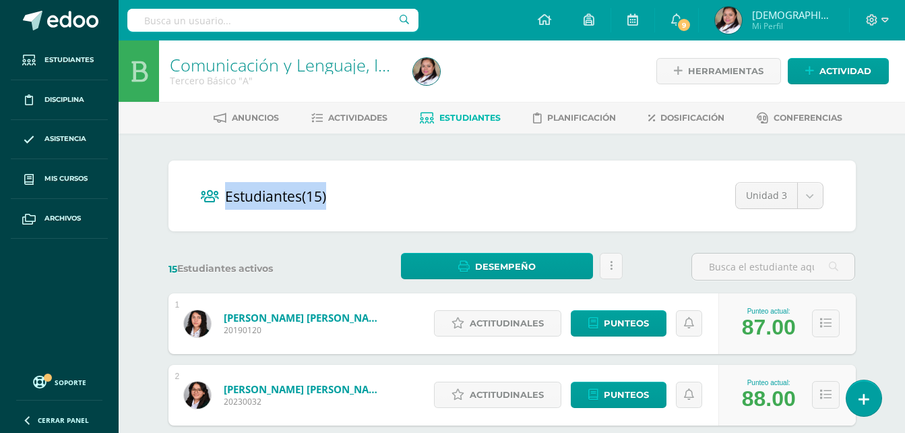
drag, startPoint x: 905, startPoint y: 131, endPoint x: 906, endPoint y: 157, distance: 26.3
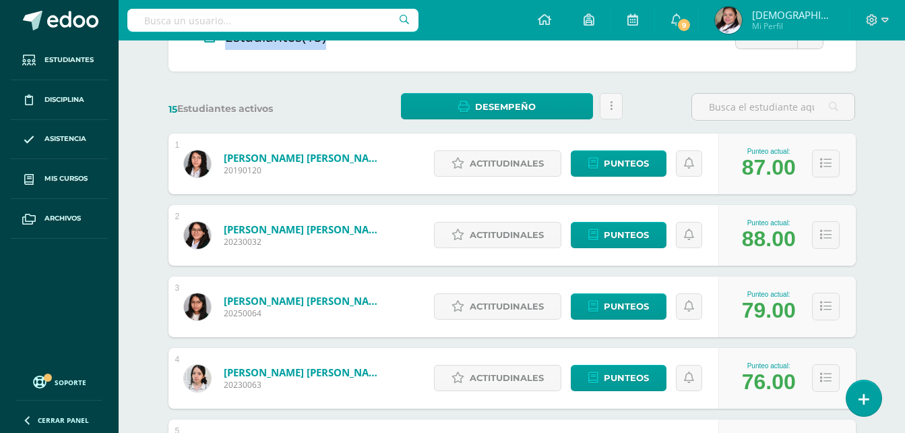
scroll to position [243, 0]
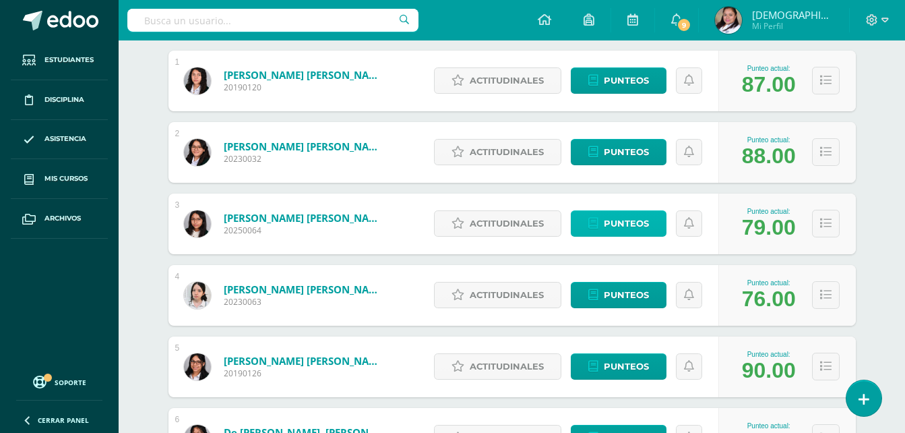
click at [626, 222] on span "Punteos" at bounding box center [626, 223] width 45 height 25
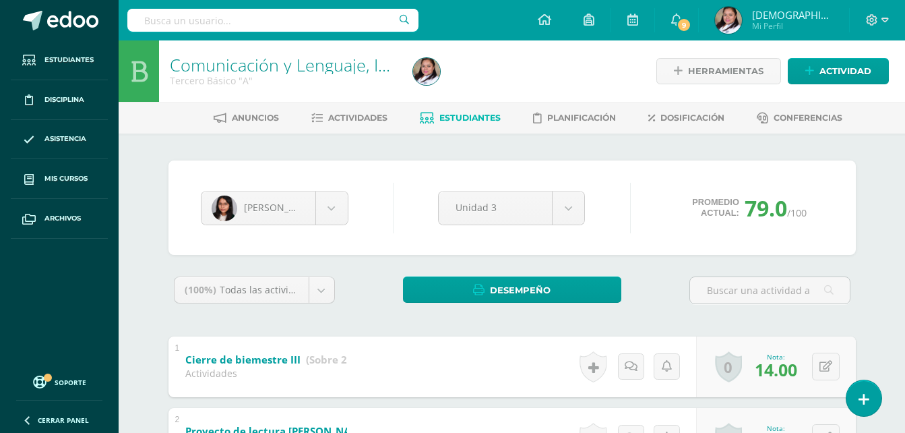
click at [457, 125] on link "Estudiantes" at bounding box center [460, 118] width 81 height 22
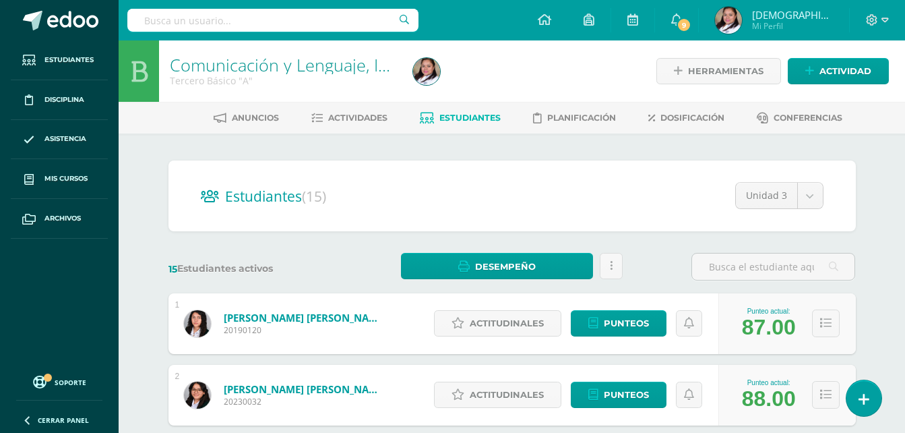
click at [902, 103] on div "Anuncios Actividades Estudiantes Planificación Dosificación Conferencias" at bounding box center [528, 118] width 819 height 32
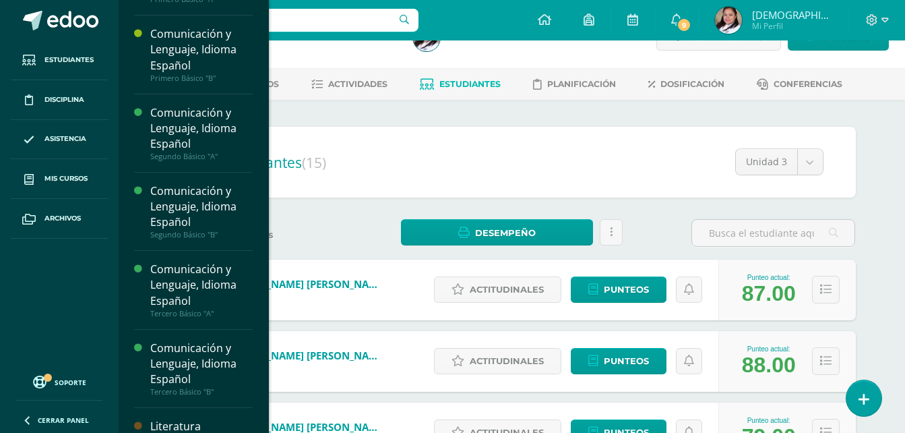
scroll to position [116, 0]
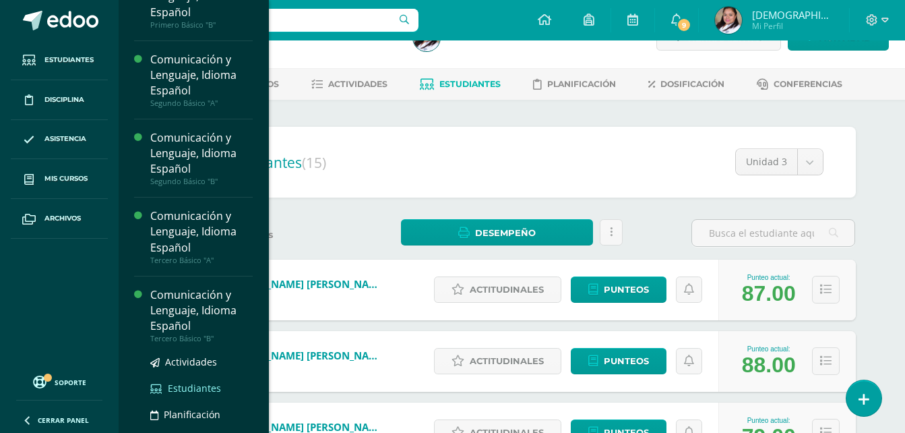
click at [185, 394] on link "Estudiantes" at bounding box center [201, 388] width 102 height 16
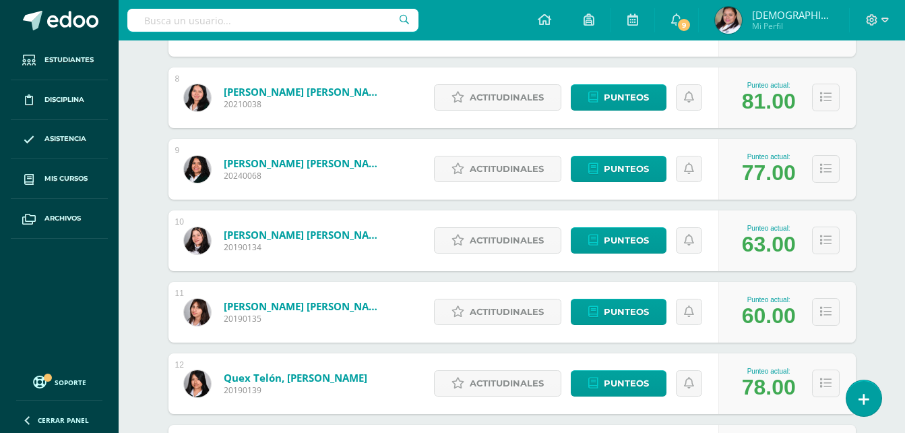
scroll to position [731, 0]
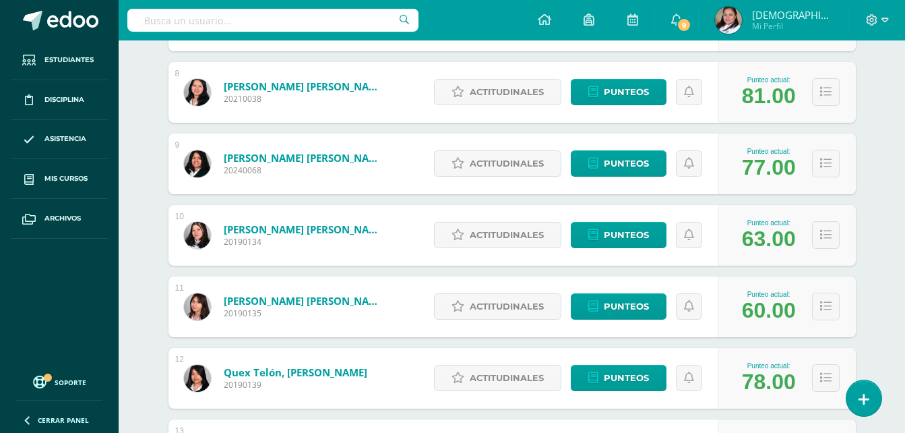
click at [622, 249] on div "Actitudinales Punteos" at bounding box center [572, 235] width 291 height 61
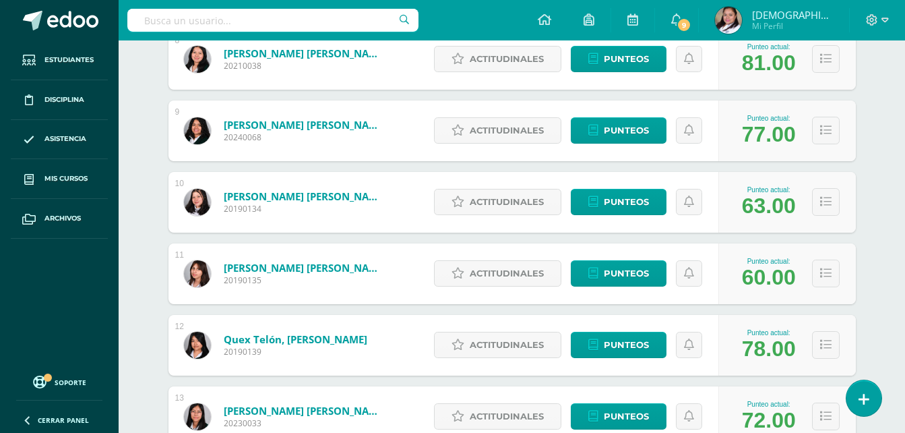
scroll to position [770, 0]
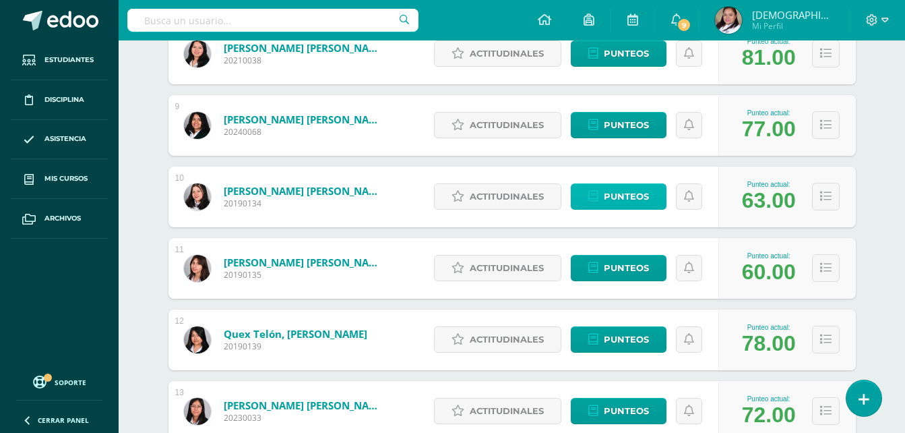
click at [623, 193] on span "Punteos" at bounding box center [626, 196] width 45 height 25
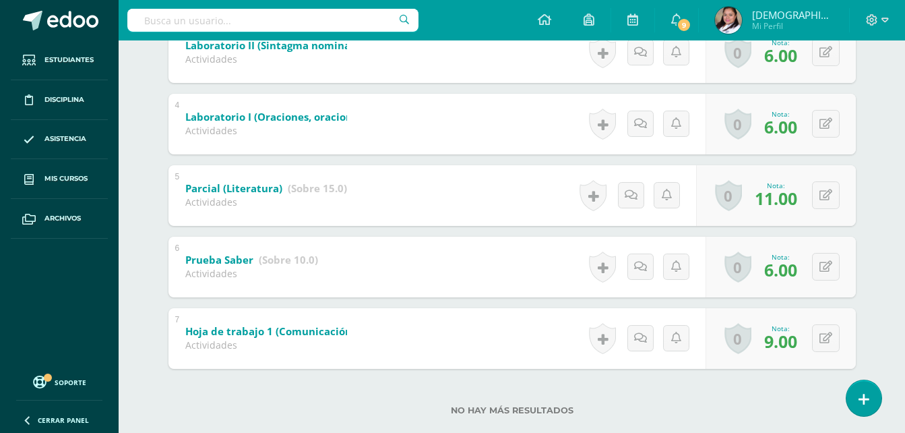
scroll to position [483, 0]
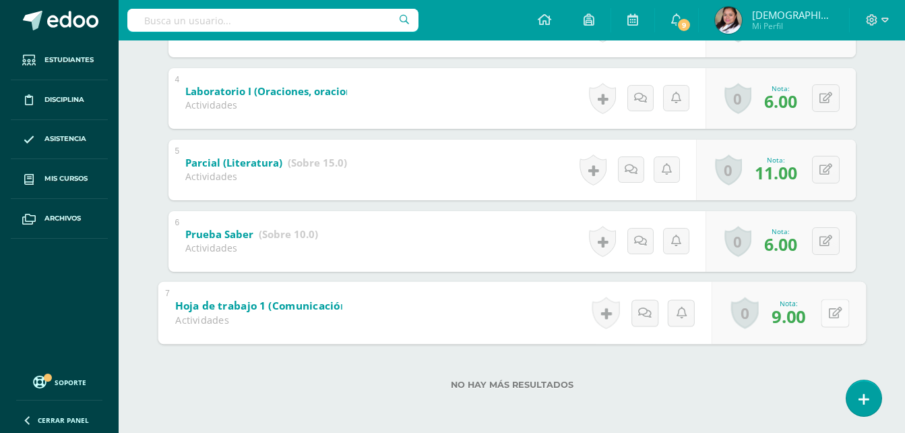
click at [831, 314] on icon at bounding box center [834, 312] width 13 height 11
type input "12"
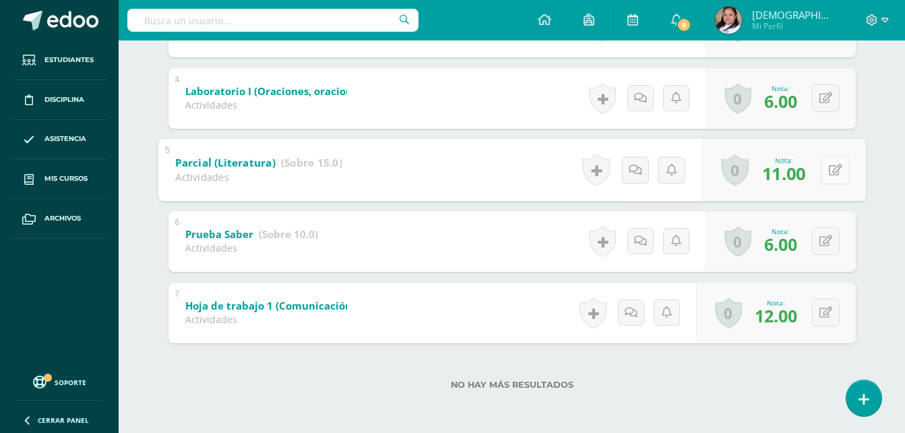
click at [828, 173] on button at bounding box center [835, 170] width 28 height 28
type input "12"
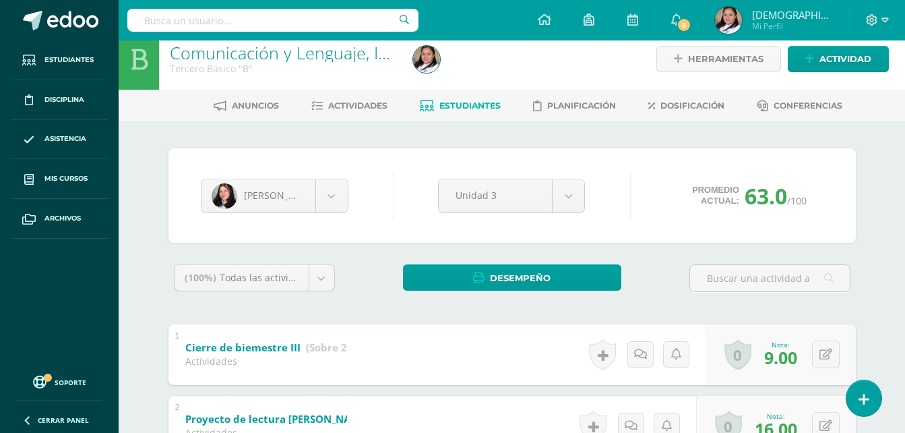
scroll to position [0, 0]
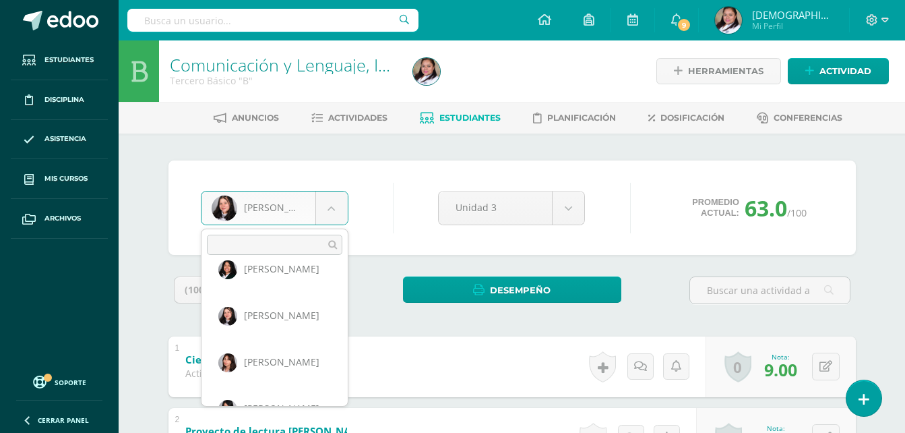
scroll to position [419, 0]
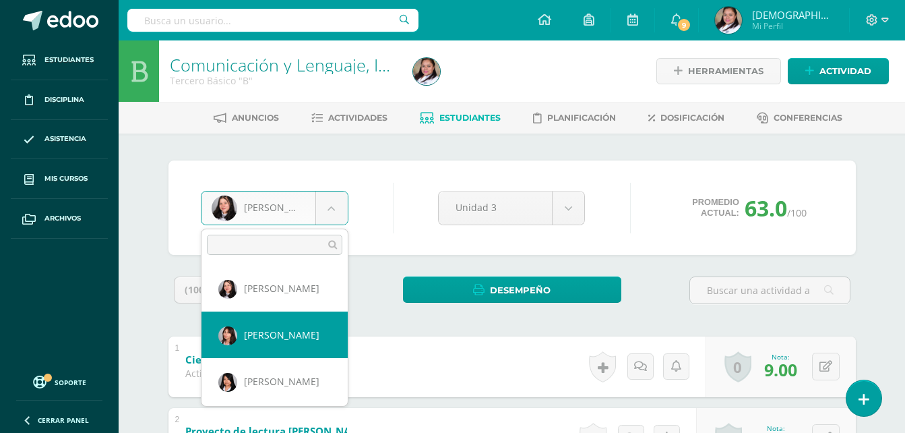
select select "135"
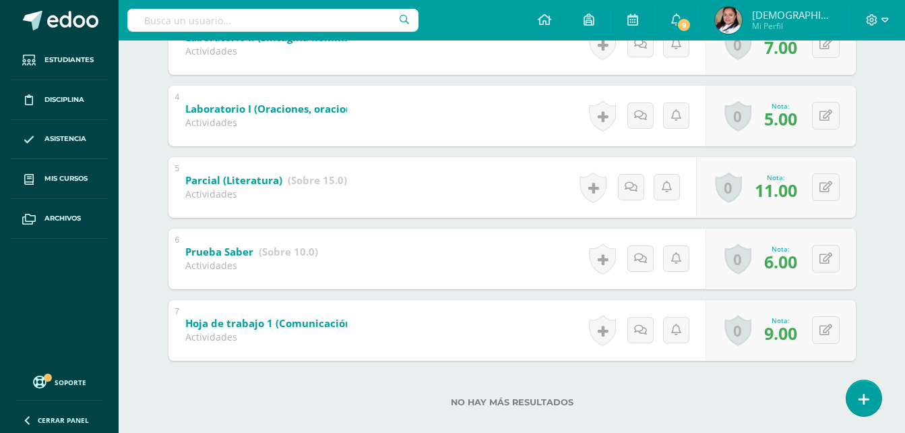
scroll to position [483, 0]
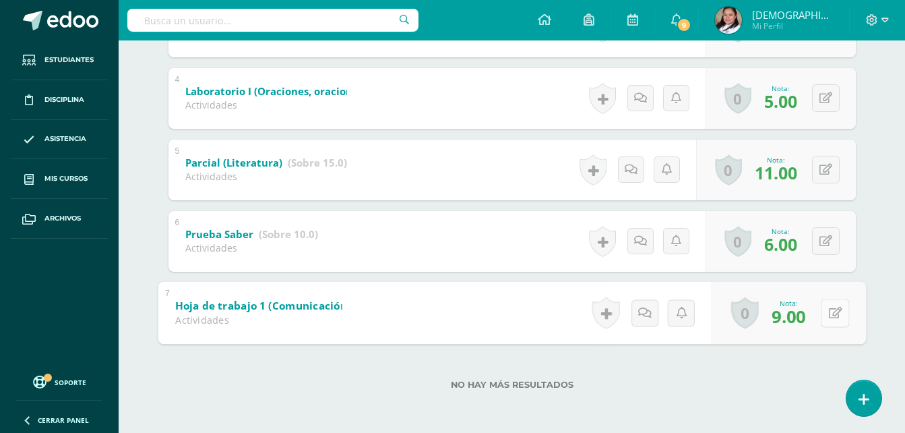
click at [828, 313] on button at bounding box center [835, 313] width 28 height 28
type input "12"
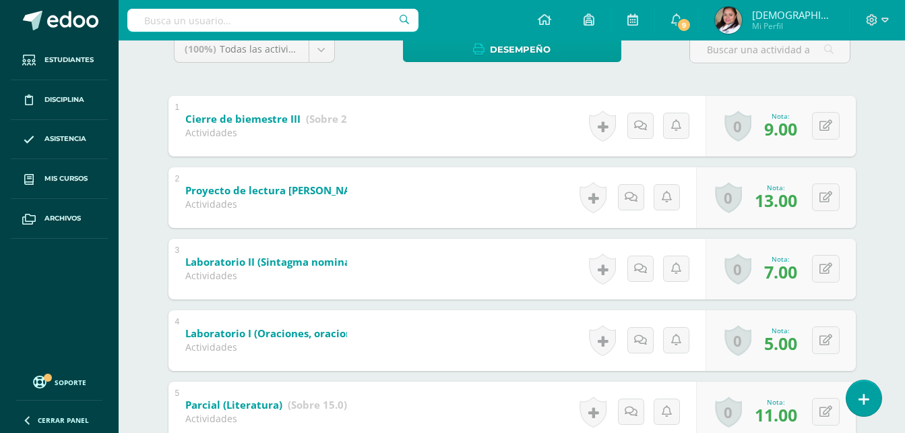
scroll to position [213, 0]
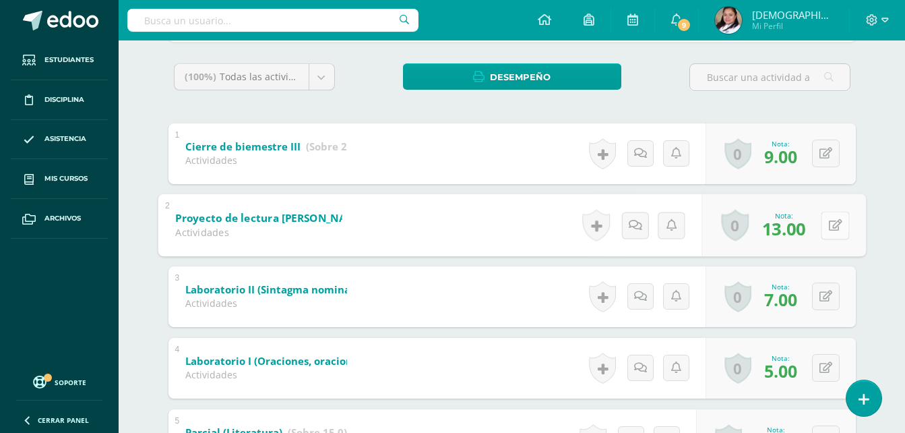
click at [835, 224] on button at bounding box center [835, 225] width 28 height 28
type input "14"
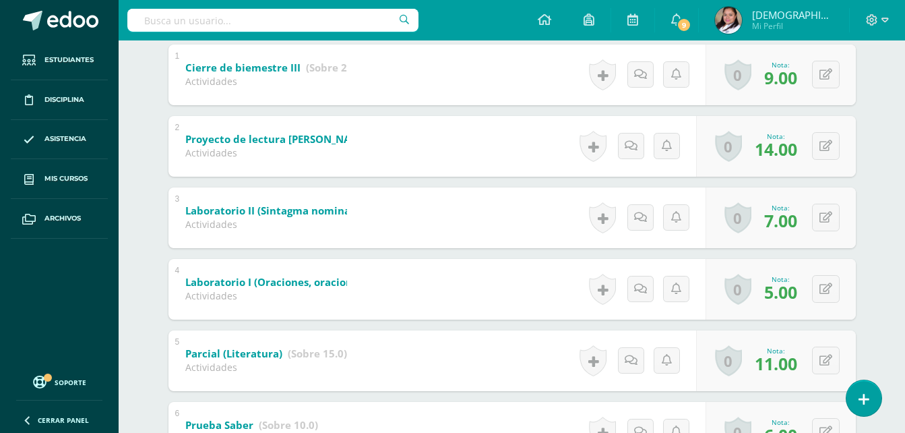
scroll to position [294, 0]
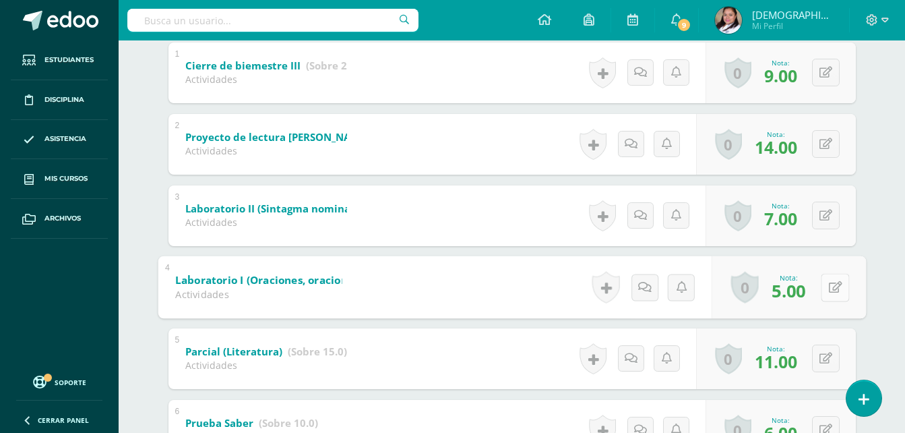
click at [825, 286] on button at bounding box center [835, 287] width 28 height 28
click at [673, 291] on input "1.00" at bounding box center [684, 290] width 54 height 27
type input "4.00"
click at [744, 293] on input "5.00" at bounding box center [748, 290] width 54 height 27
type input "6.00"
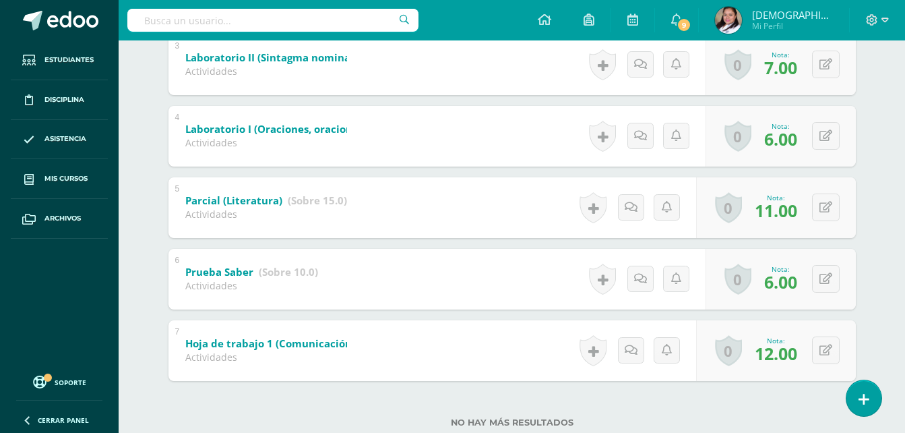
scroll to position [483, 0]
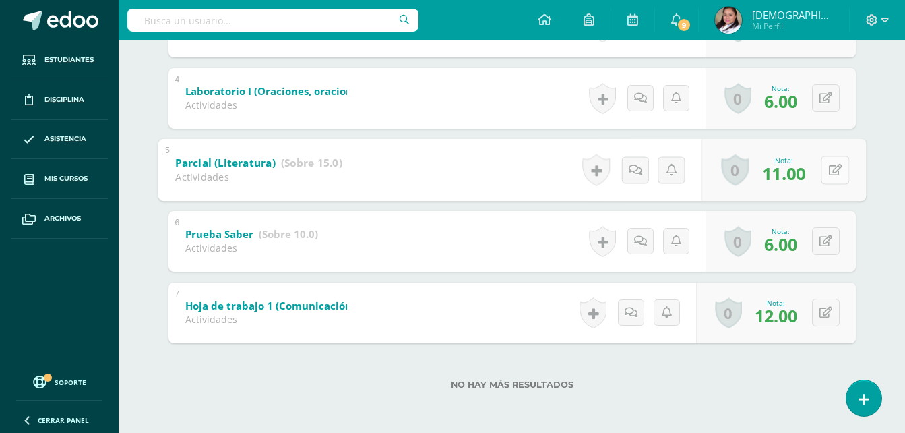
click at [836, 163] on button at bounding box center [835, 170] width 28 height 28
type input "12"
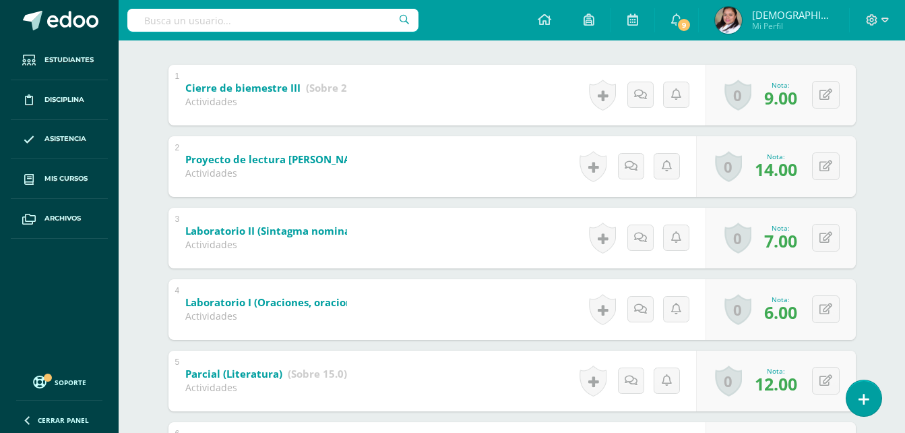
scroll to position [267, 0]
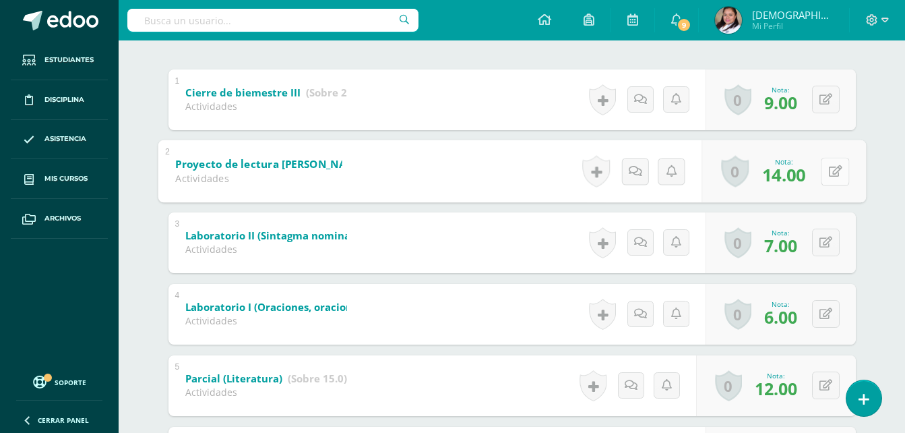
click at [826, 179] on button at bounding box center [835, 171] width 28 height 28
type input "15"
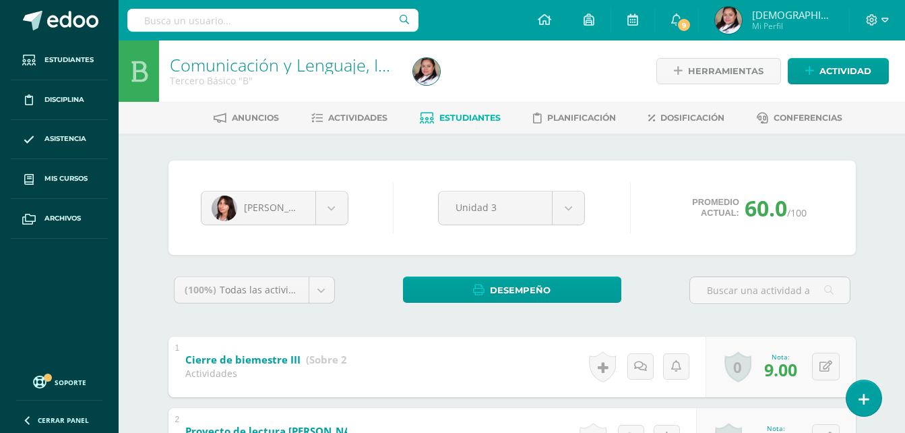
click at [471, 117] on span "Estudiantes" at bounding box center [470, 118] width 61 height 10
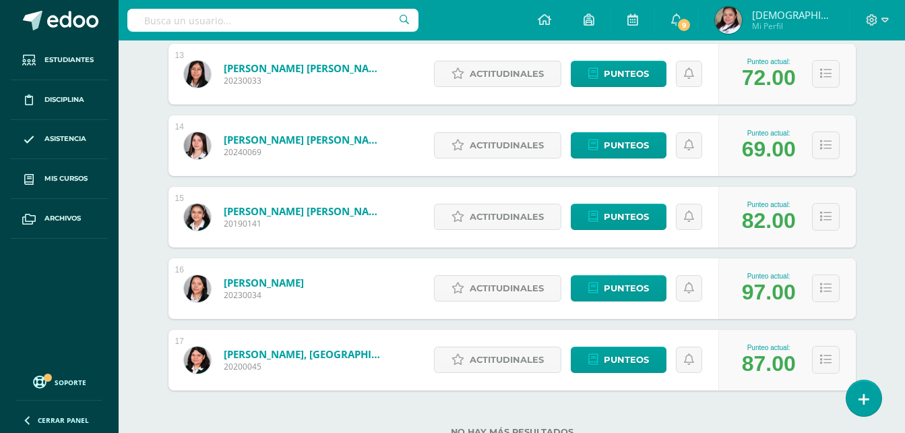
scroll to position [1114, 0]
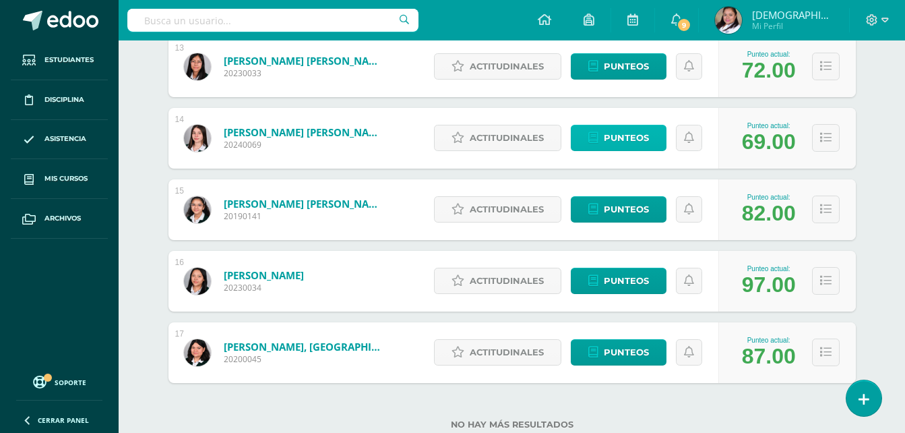
click at [614, 132] on span "Punteos" at bounding box center [626, 137] width 45 height 25
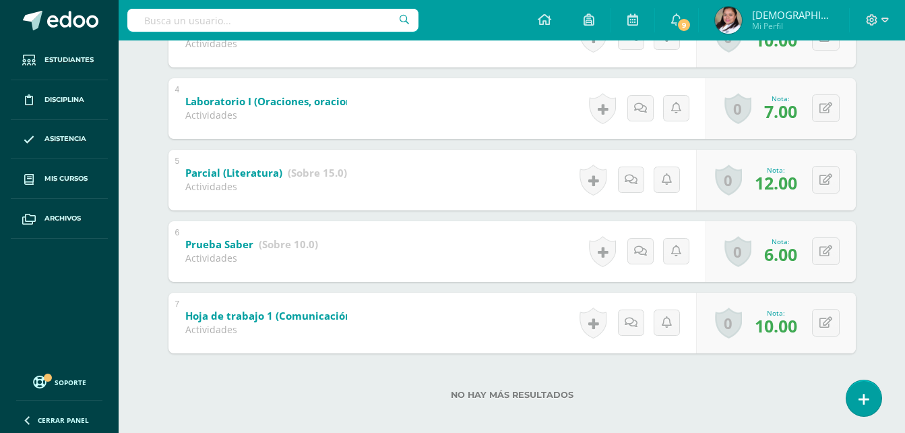
scroll to position [483, 0]
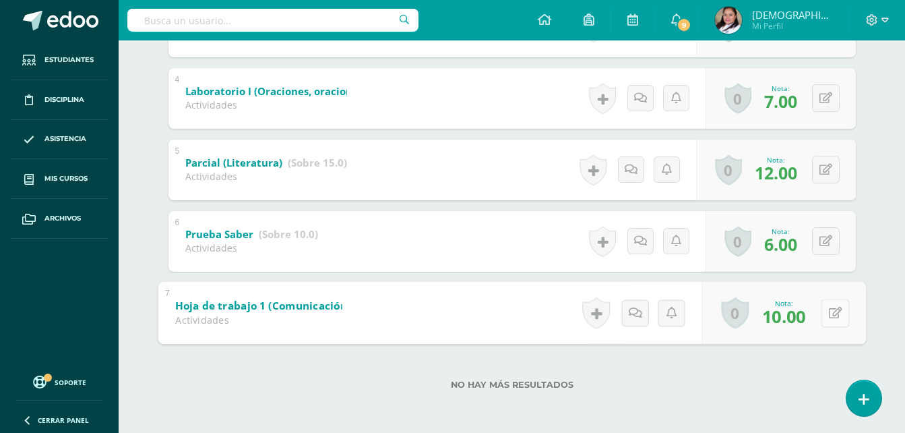
click at [824, 308] on button at bounding box center [835, 313] width 28 height 28
type input "11"
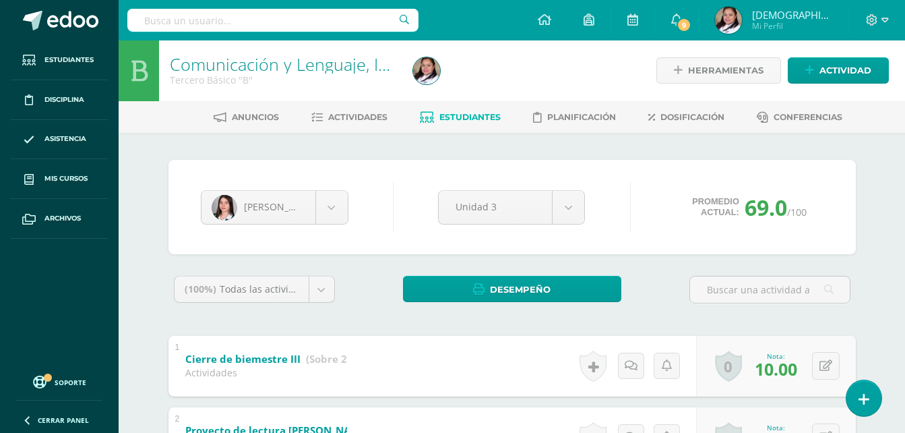
scroll to position [0, 0]
click at [467, 117] on span "Estudiantes" at bounding box center [470, 118] width 61 height 10
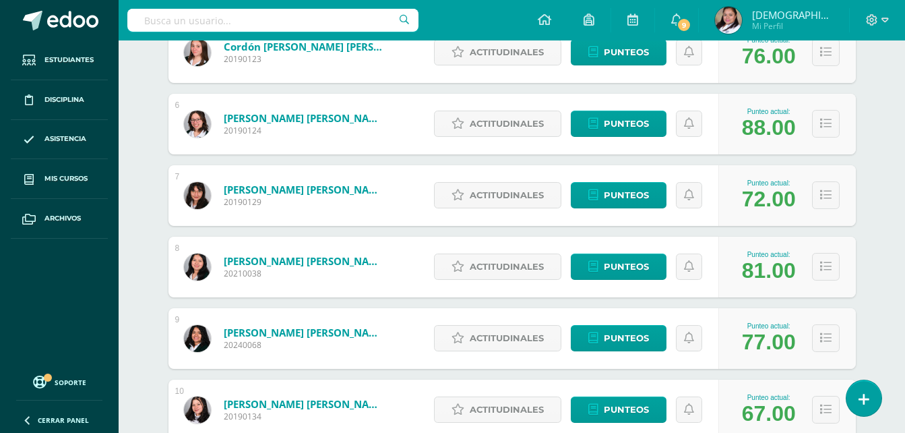
scroll to position [554, 0]
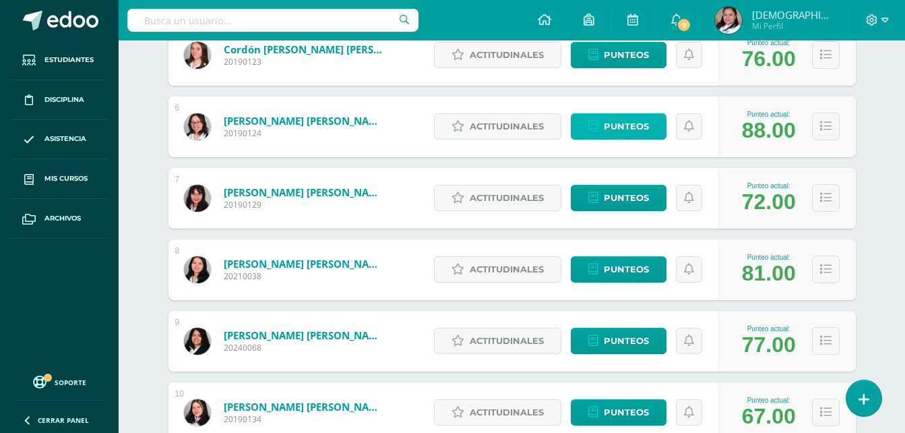
click at [634, 121] on span "Punteos" at bounding box center [626, 126] width 45 height 25
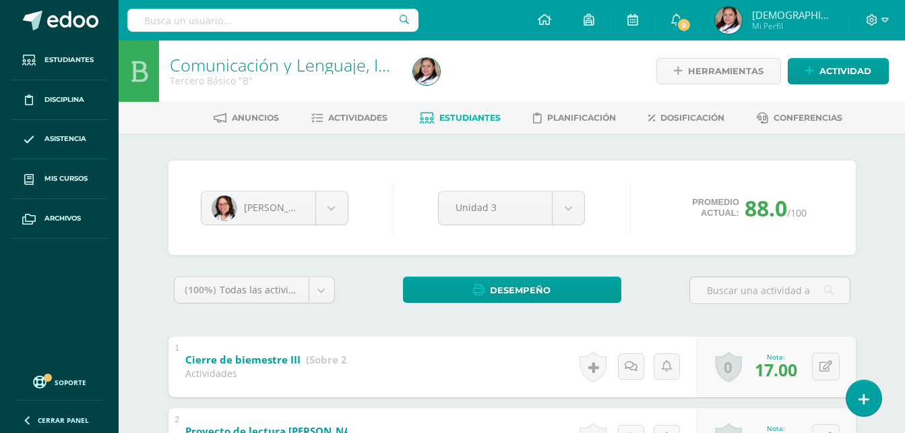
click at [475, 114] on span "Estudiantes" at bounding box center [470, 118] width 61 height 10
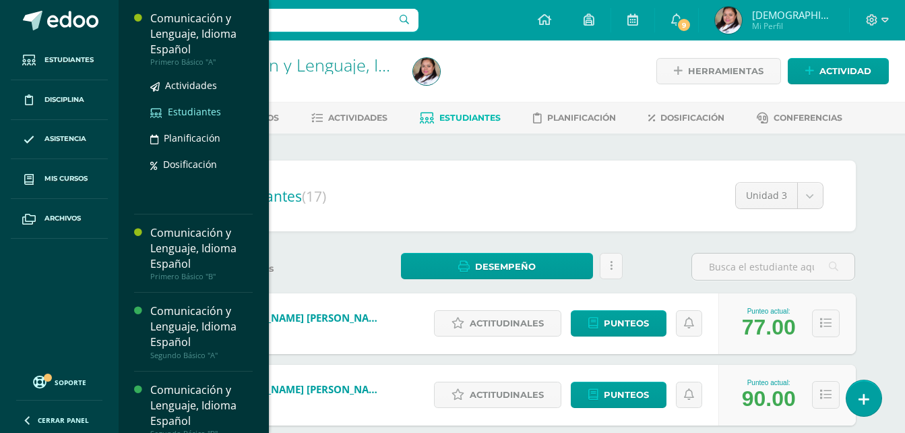
click at [189, 106] on span "Estudiantes" at bounding box center [194, 111] width 53 height 13
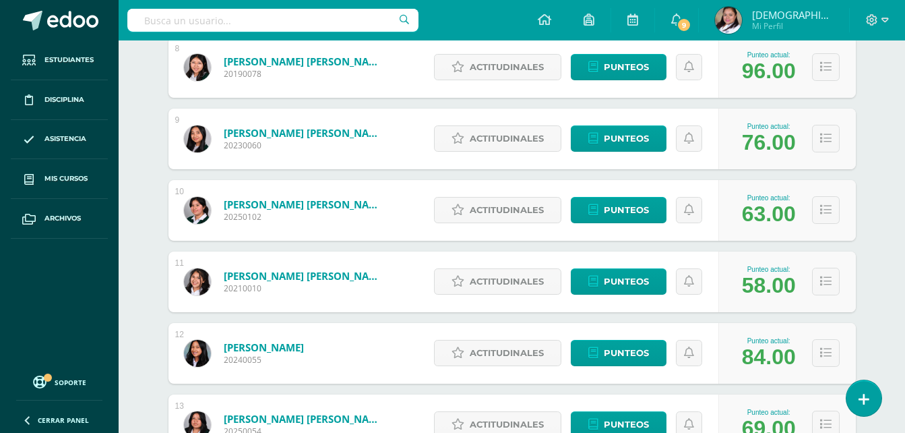
scroll to position [764, 0]
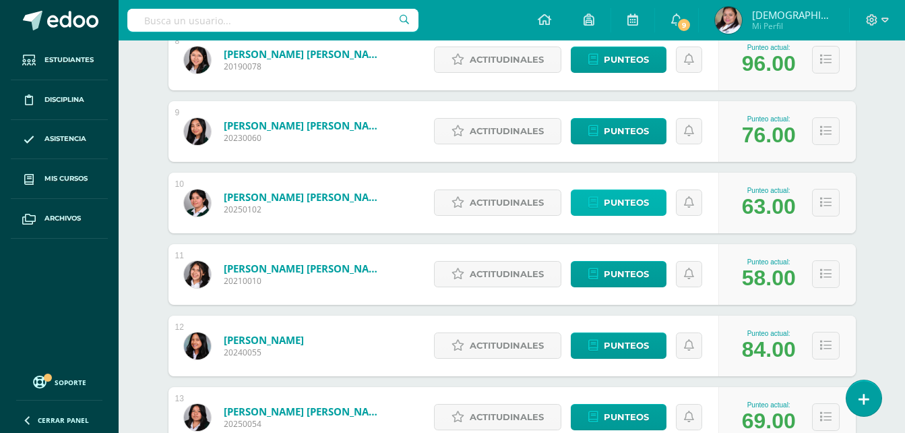
click at [634, 201] on span "Punteos" at bounding box center [626, 202] width 45 height 25
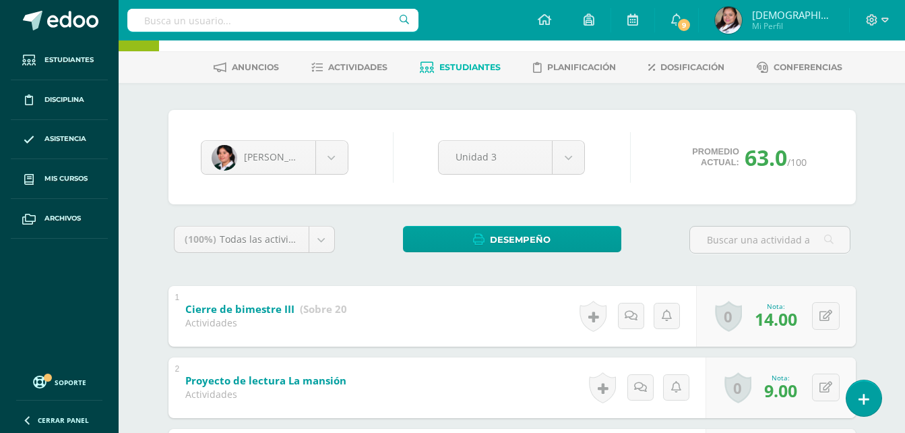
scroll to position [429, 0]
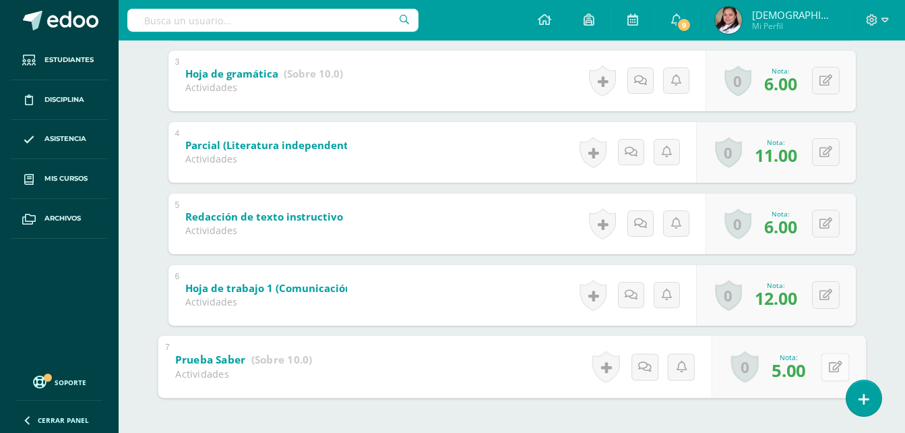
click at [827, 362] on button at bounding box center [835, 367] width 28 height 28
type input "6"
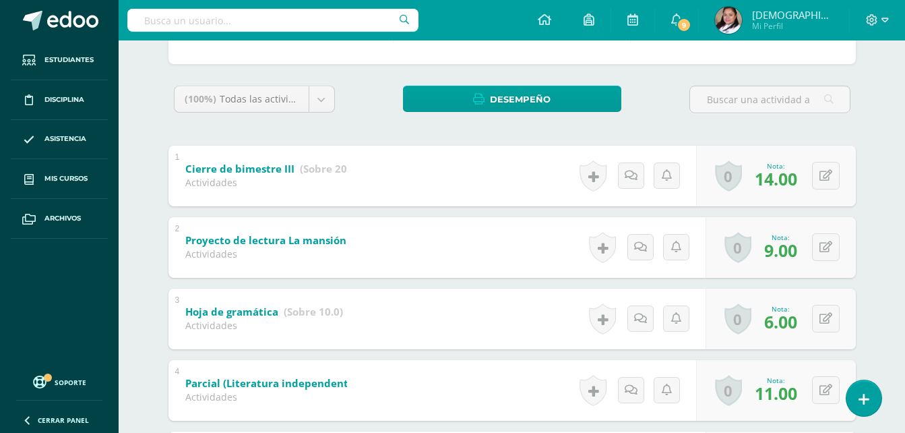
scroll to position [186, 0]
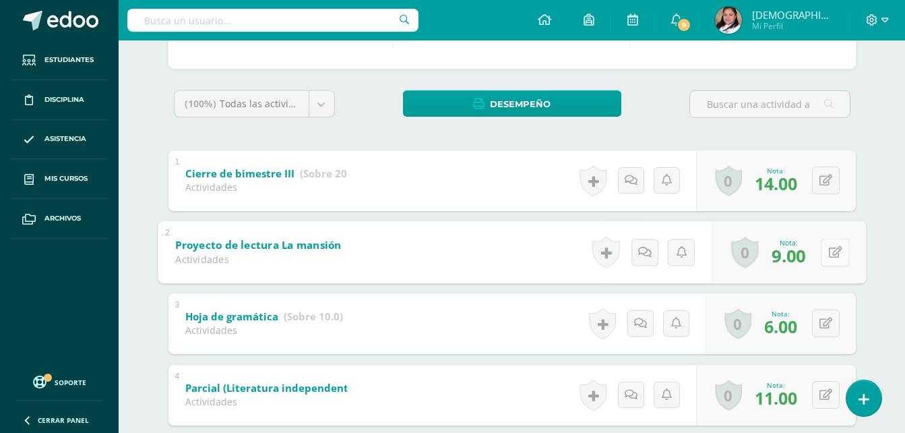
click at [826, 249] on button at bounding box center [835, 252] width 28 height 28
type input "11"
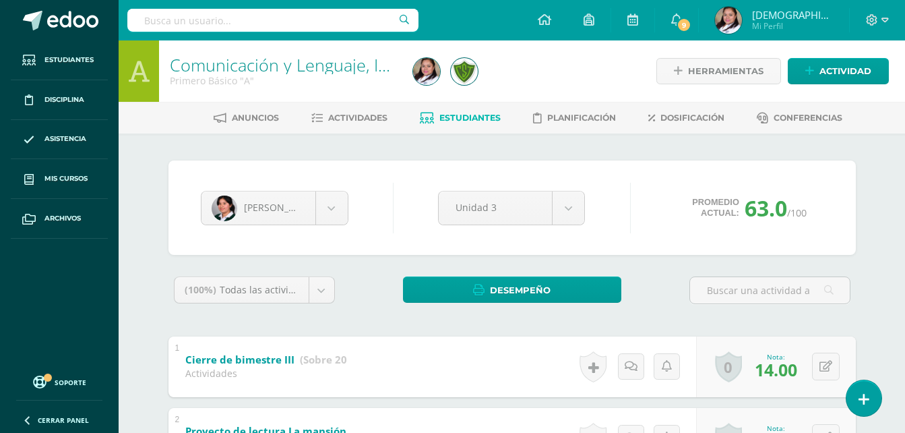
click at [476, 121] on span "Estudiantes" at bounding box center [470, 118] width 61 height 10
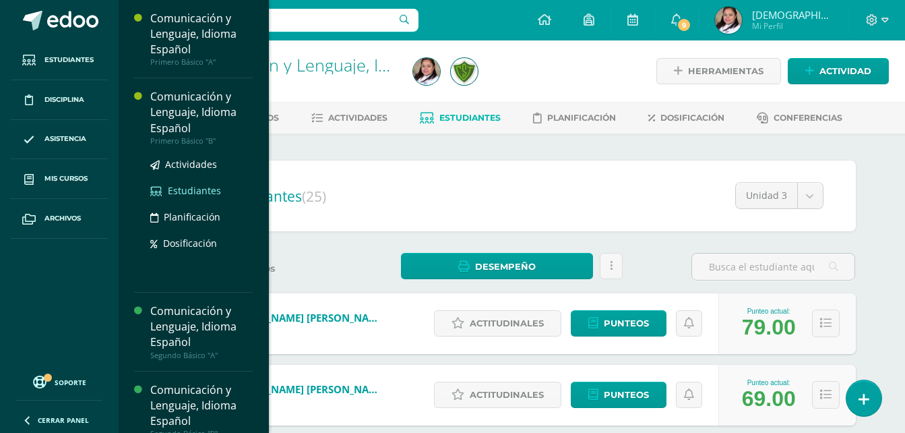
click at [189, 191] on span "Estudiantes" at bounding box center [194, 190] width 53 height 13
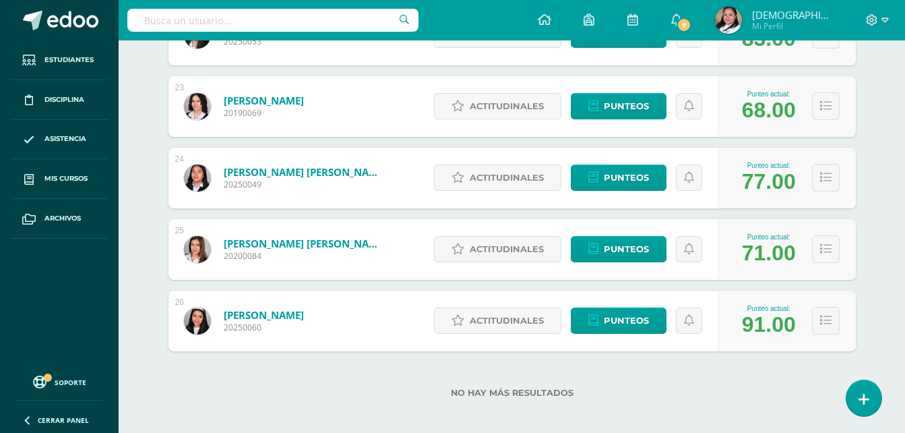
scroll to position [1797, 0]
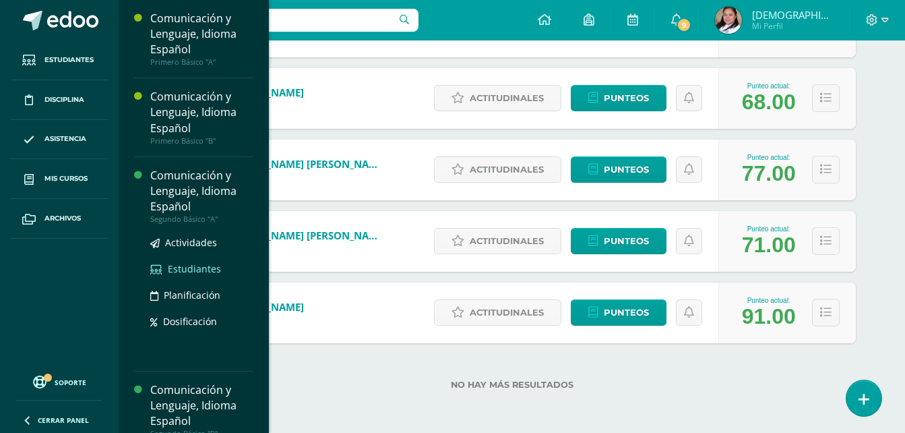
click at [186, 268] on span "Estudiantes" at bounding box center [194, 268] width 53 height 13
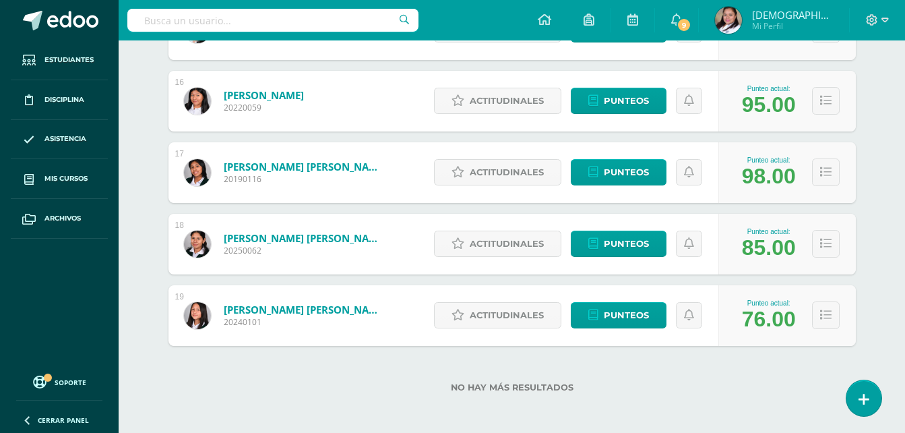
scroll to position [1297, 0]
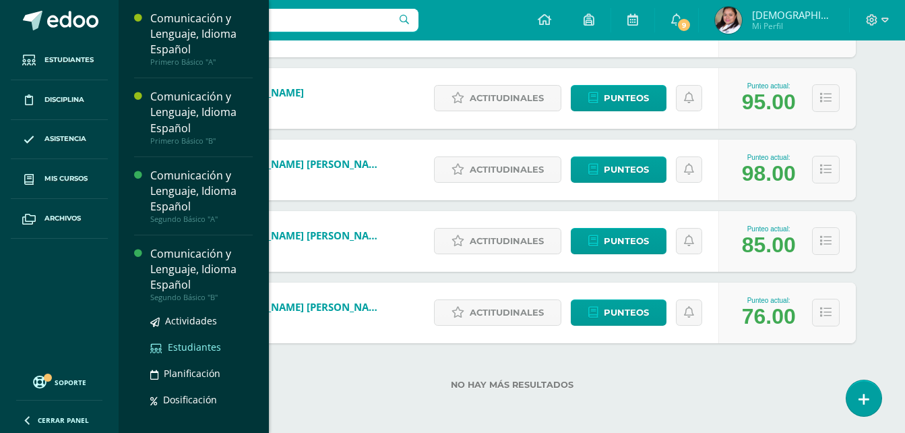
click at [198, 346] on span "Estudiantes" at bounding box center [194, 346] width 53 height 13
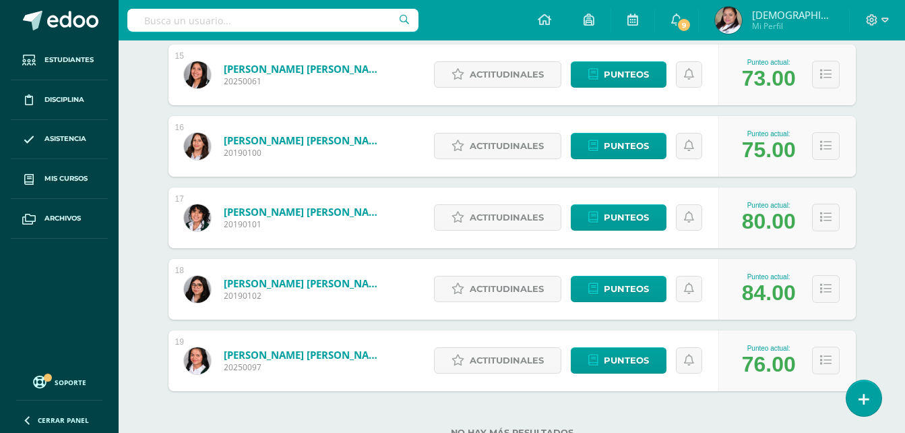
scroll to position [1276, 0]
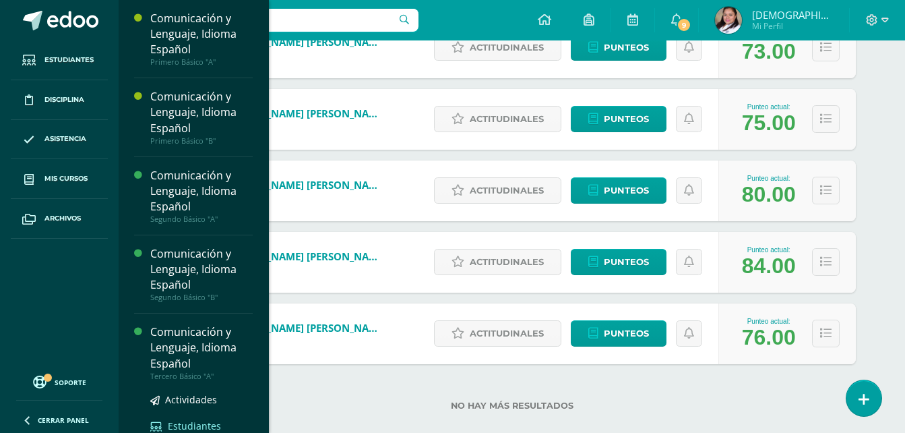
click at [216, 429] on span "Estudiantes" at bounding box center [194, 425] width 53 height 13
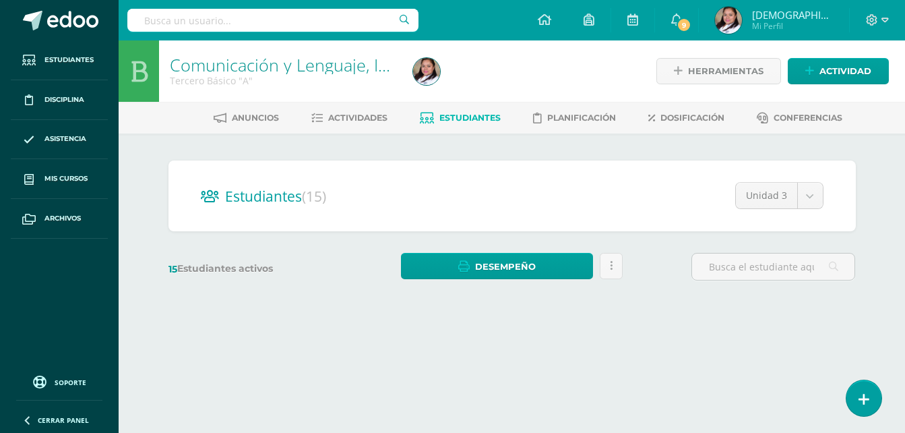
click at [209, 320] on html "Estudiantes Disciplina Asistencia Mis cursos Archivos Soporte Centro de ayuda Ú…" at bounding box center [452, 160] width 905 height 320
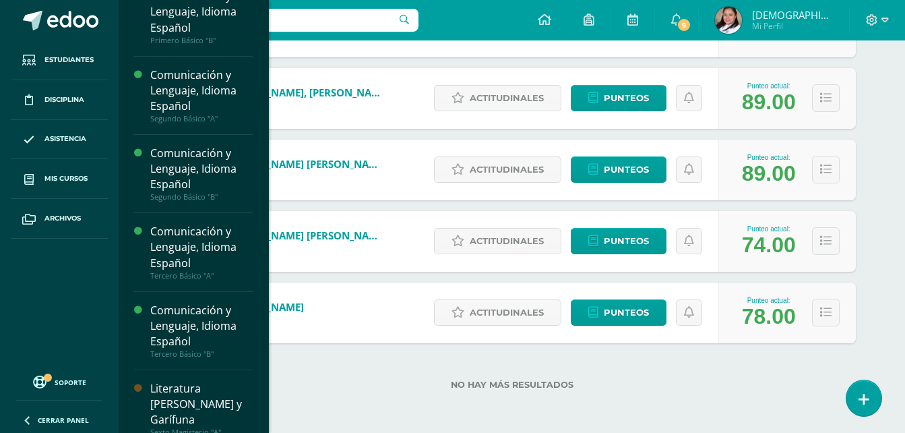
scroll to position [116, 0]
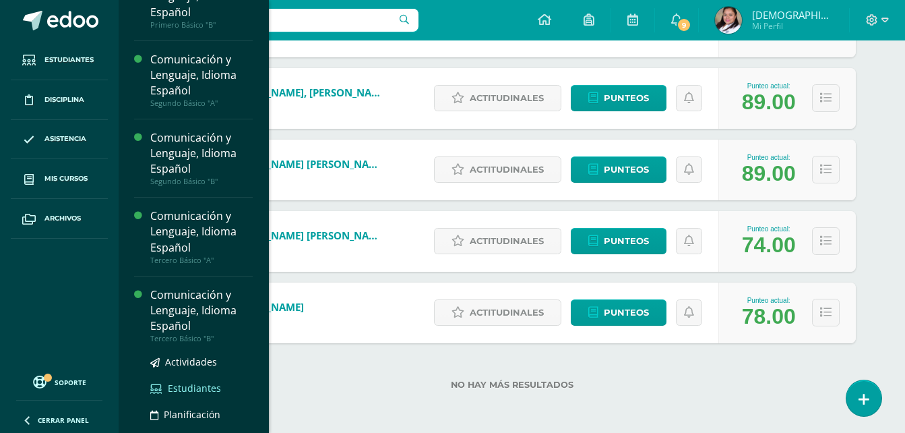
click at [181, 386] on span "Estudiantes" at bounding box center [194, 388] width 53 height 13
